Goal: Obtain resource: Obtain resource

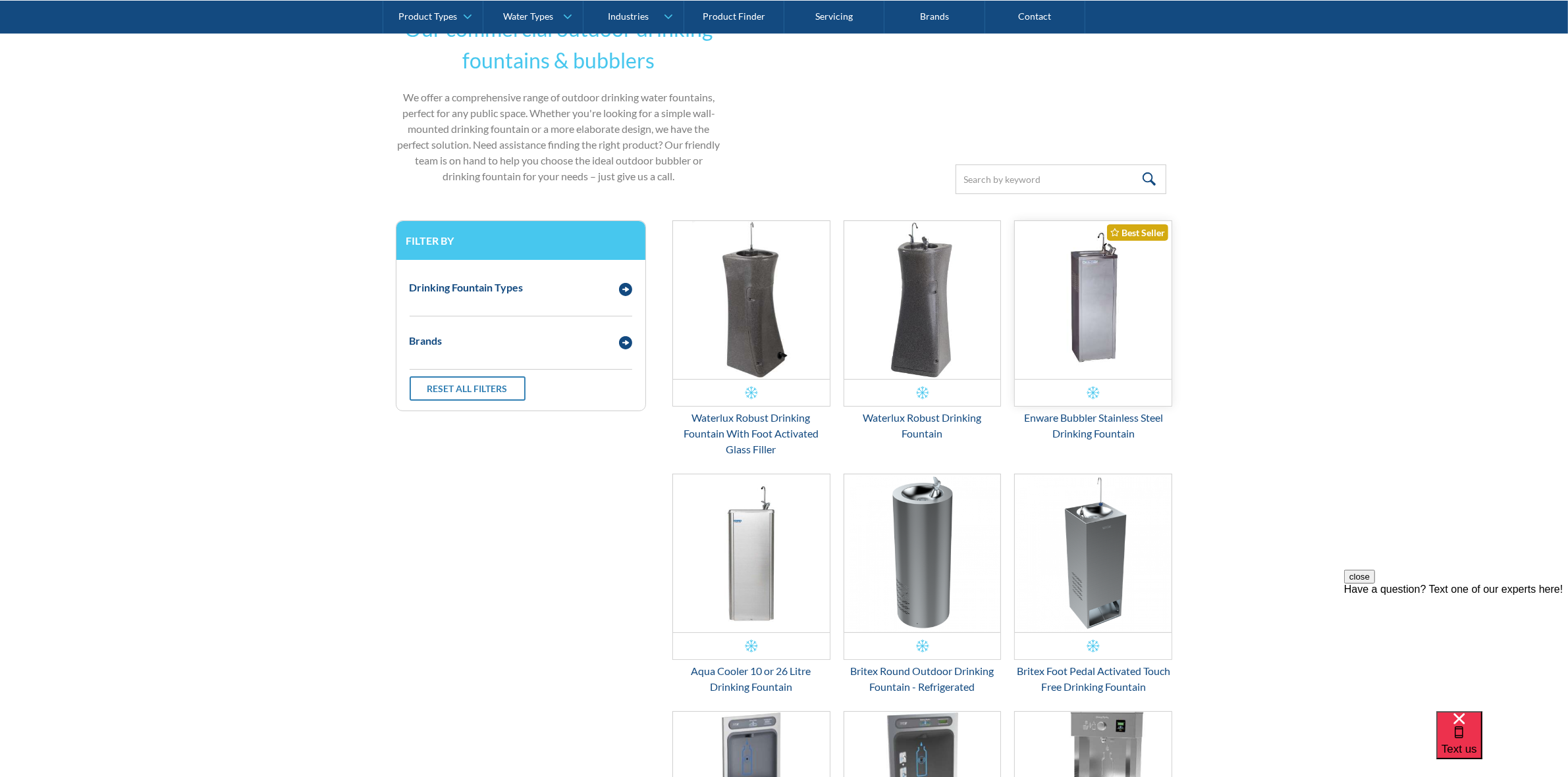
click at [1097, 335] on img "Email Form 3" at bounding box center [1094, 300] width 157 height 158
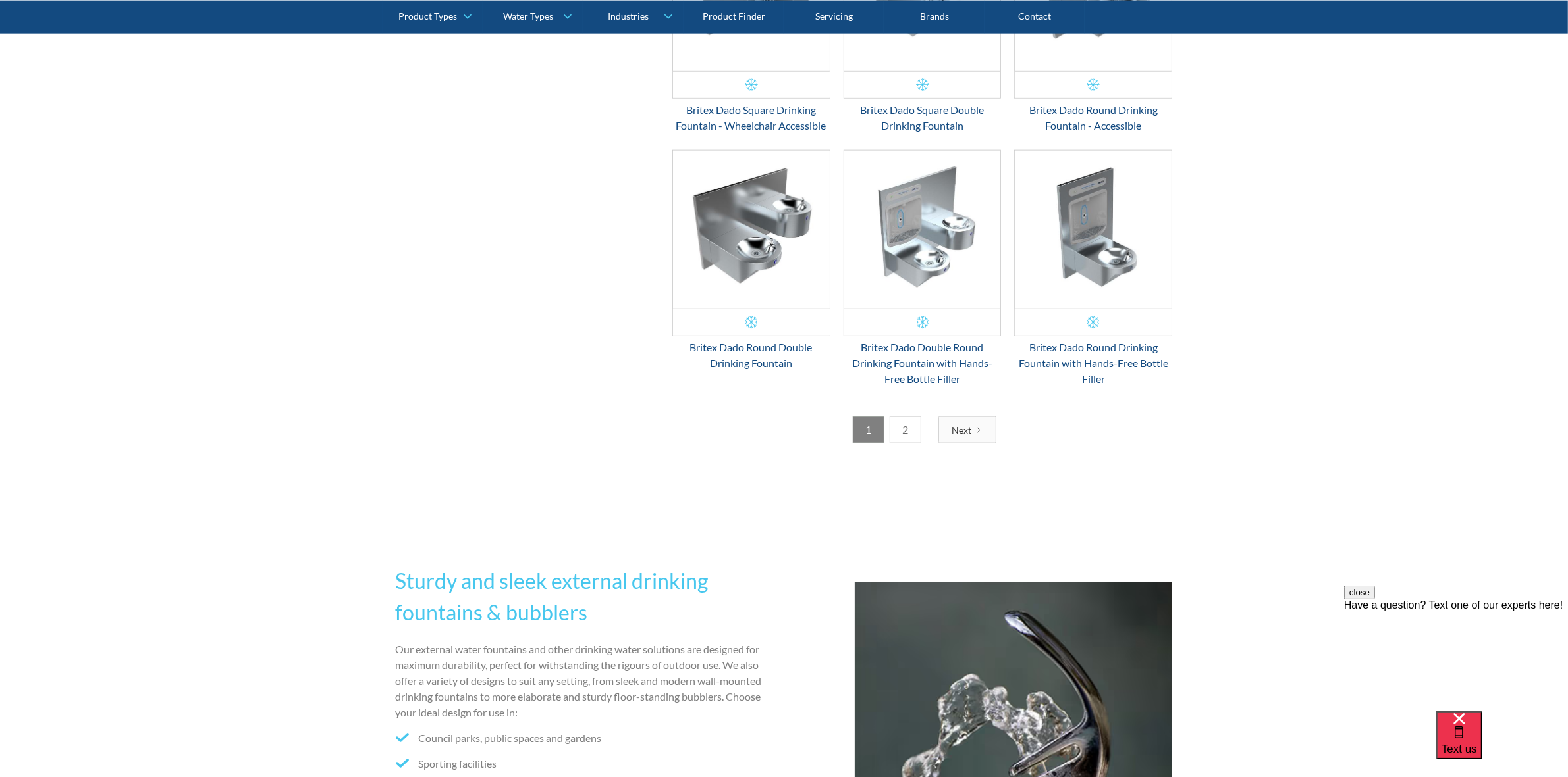
scroll to position [2222, 0]
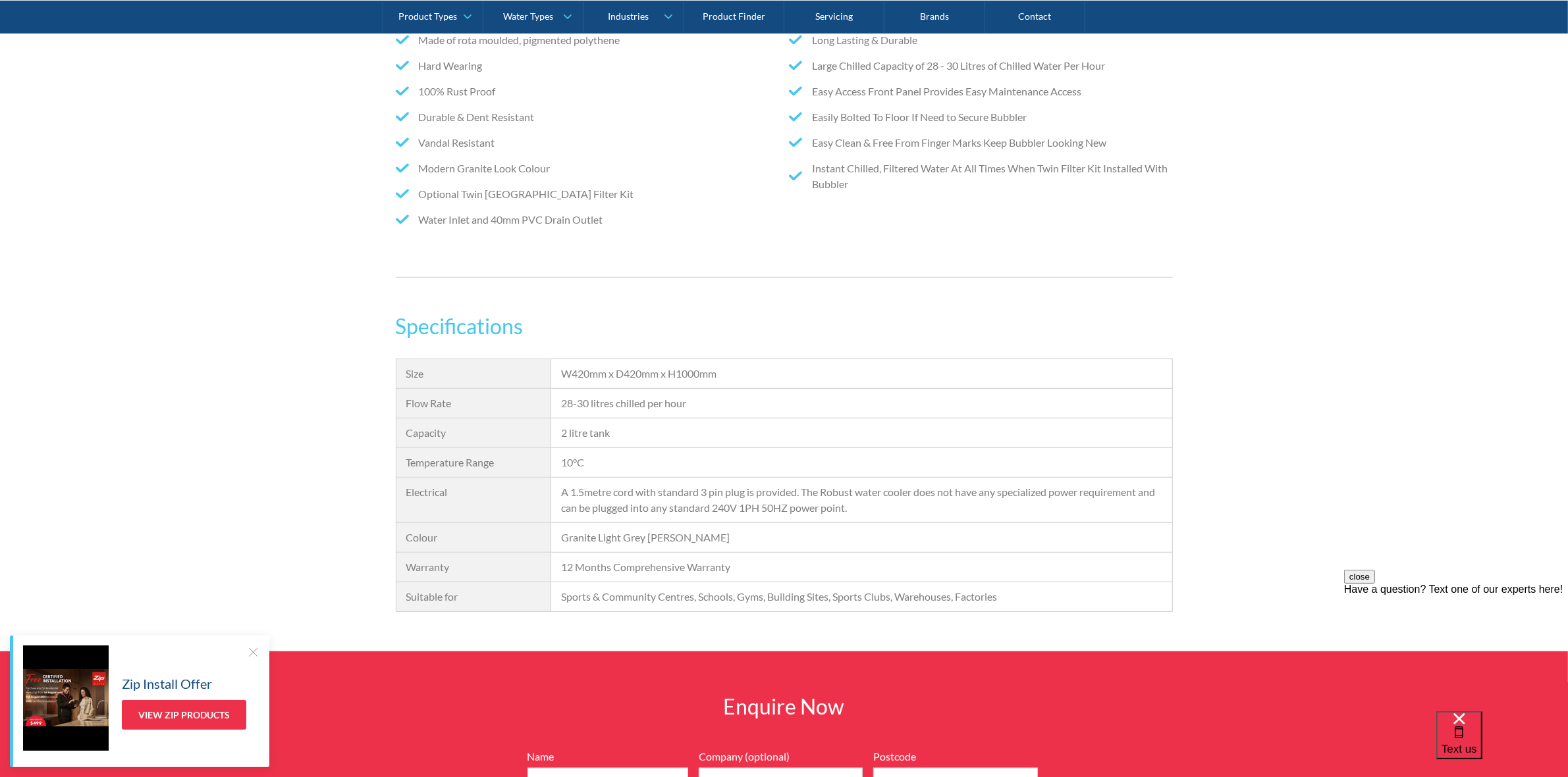
scroll to position [329, 0]
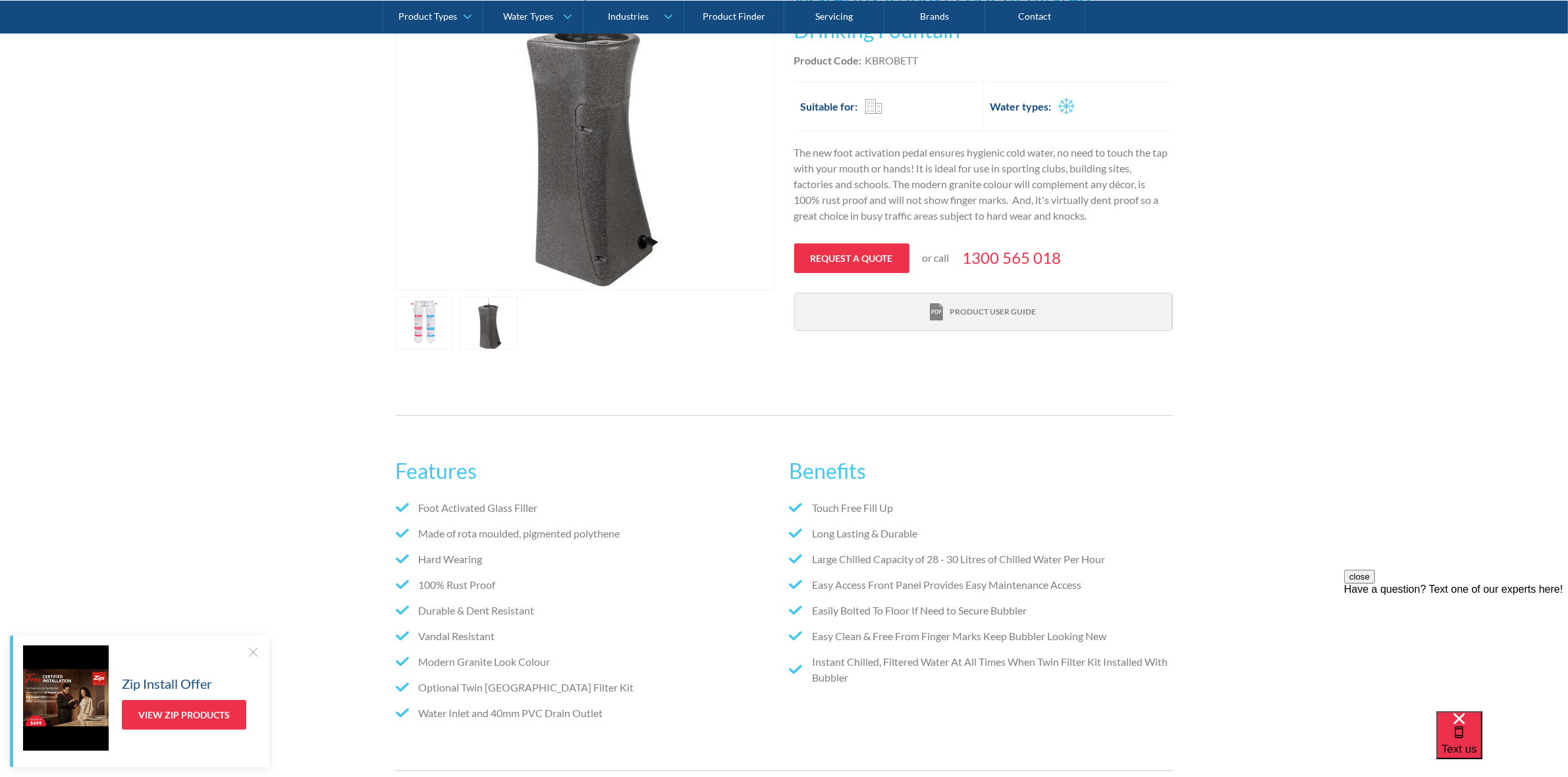
click at [1000, 310] on div "Product user guide" at bounding box center [993, 311] width 86 height 12
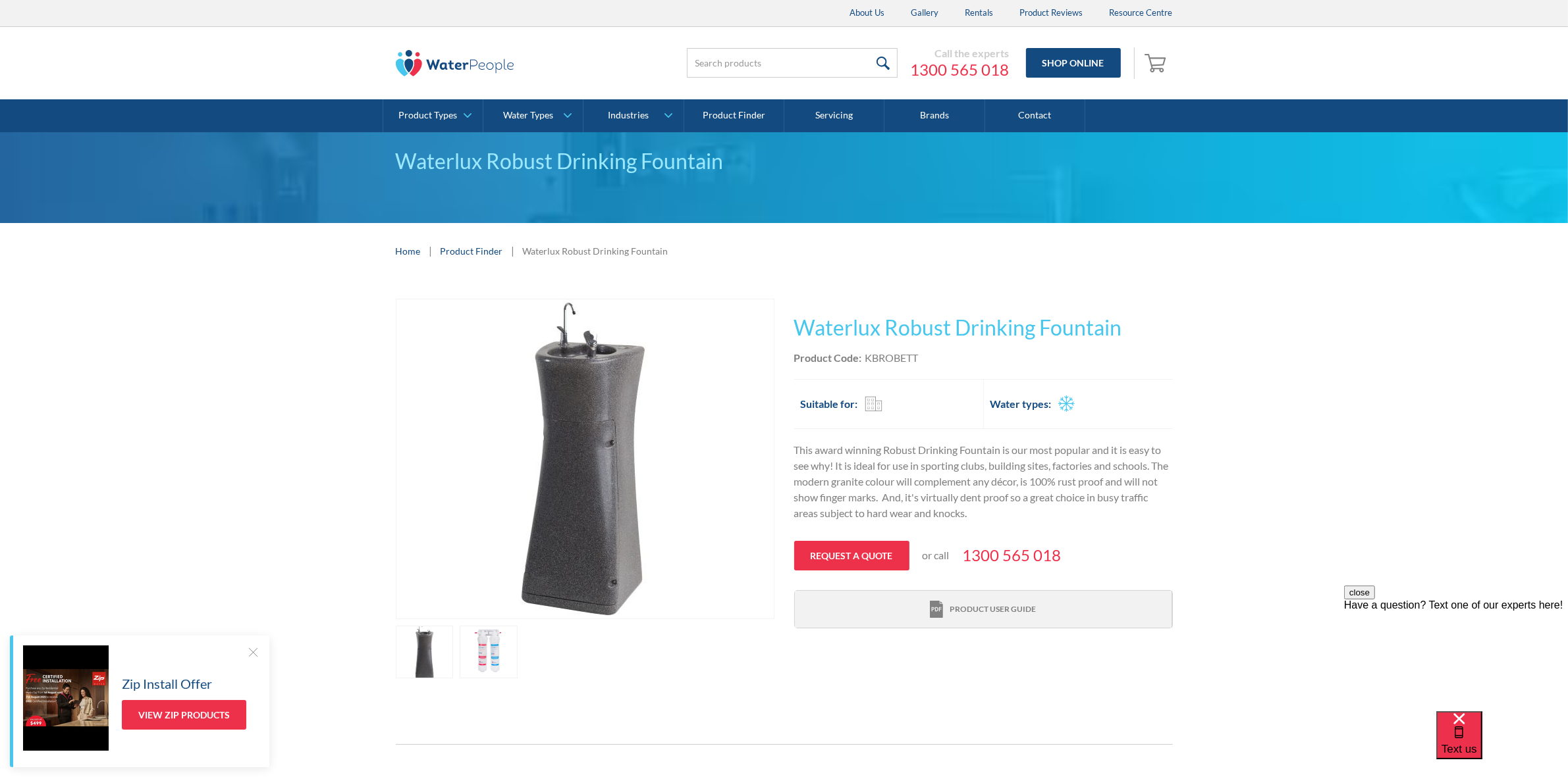
click at [973, 611] on div "Product user guide" at bounding box center [993, 610] width 86 height 12
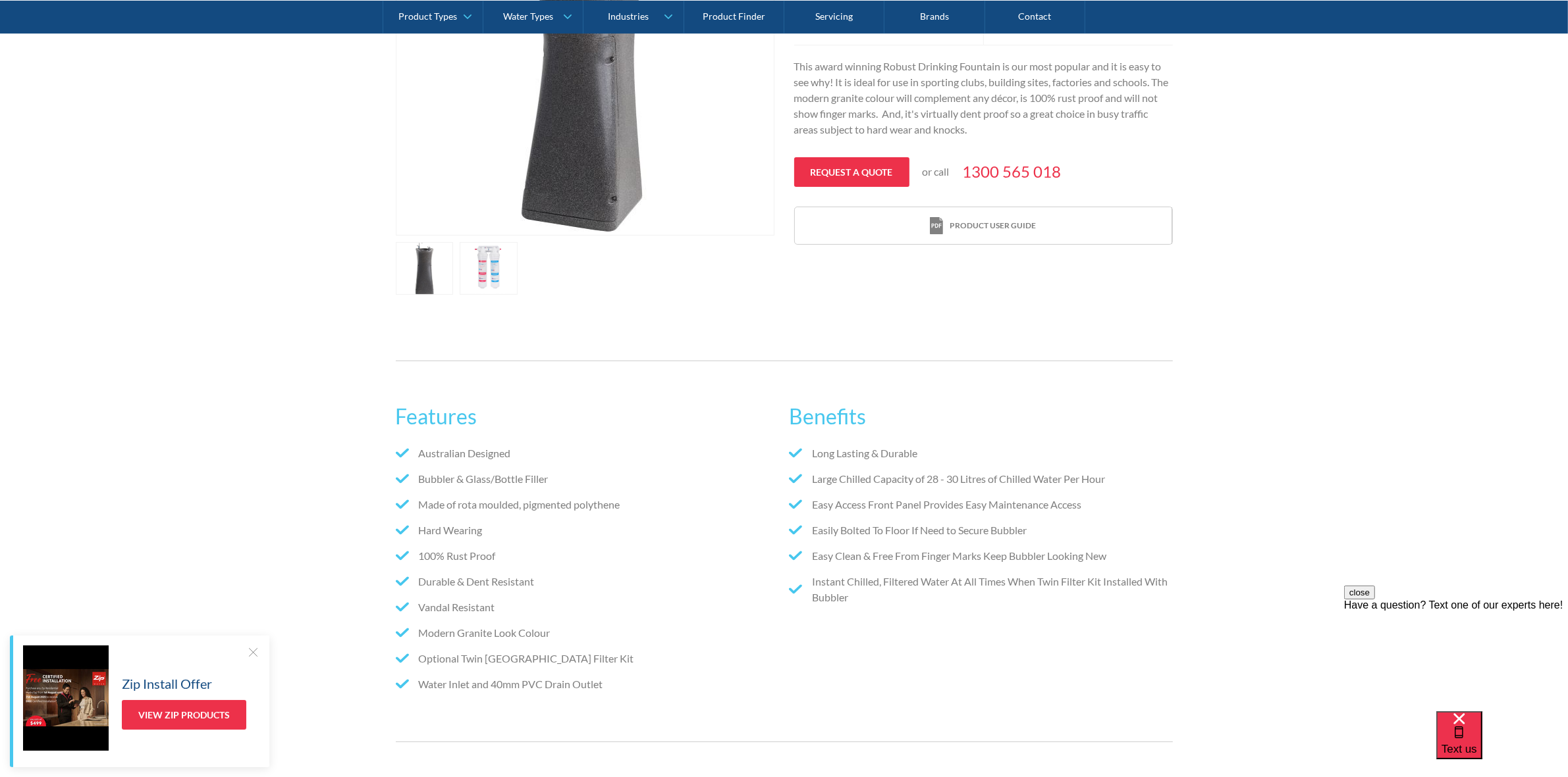
scroll to position [411, 0]
